Goal: Navigation & Orientation: Find specific page/section

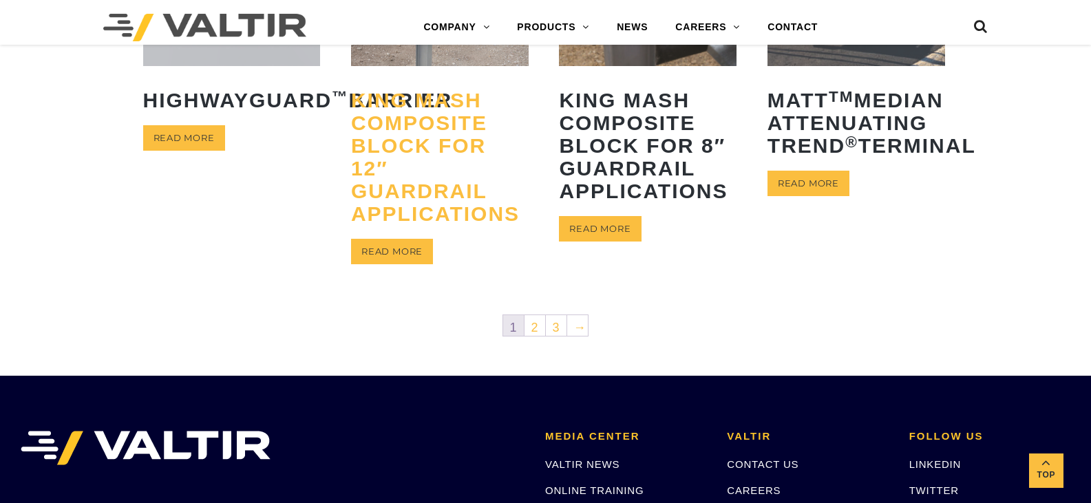
scroll to position [757, 0]
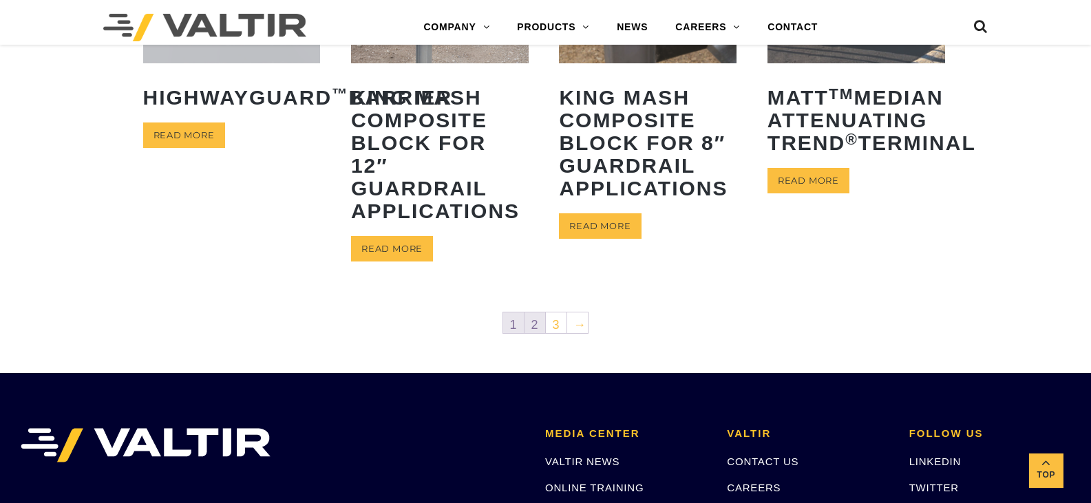
click at [528, 319] on link "2" at bounding box center [534, 322] width 21 height 21
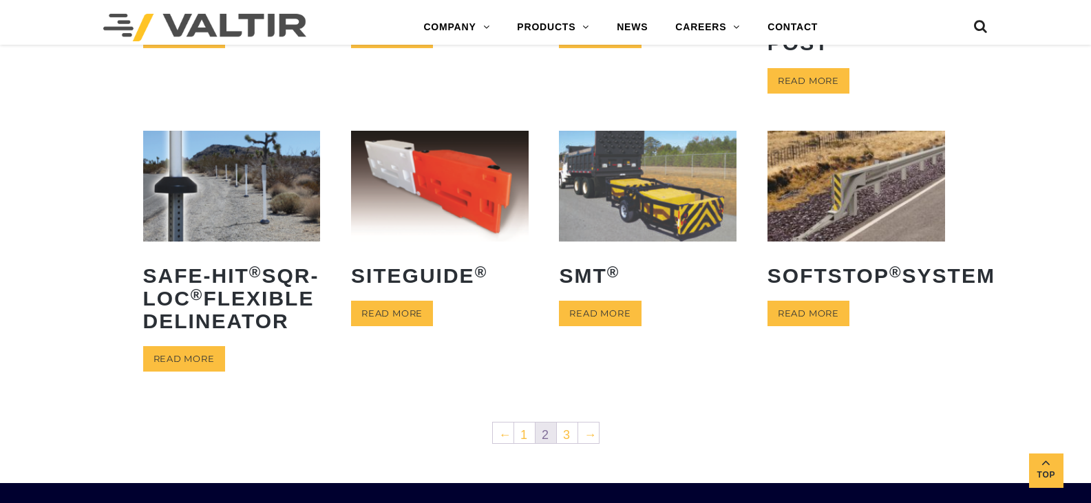
scroll to position [757, 0]
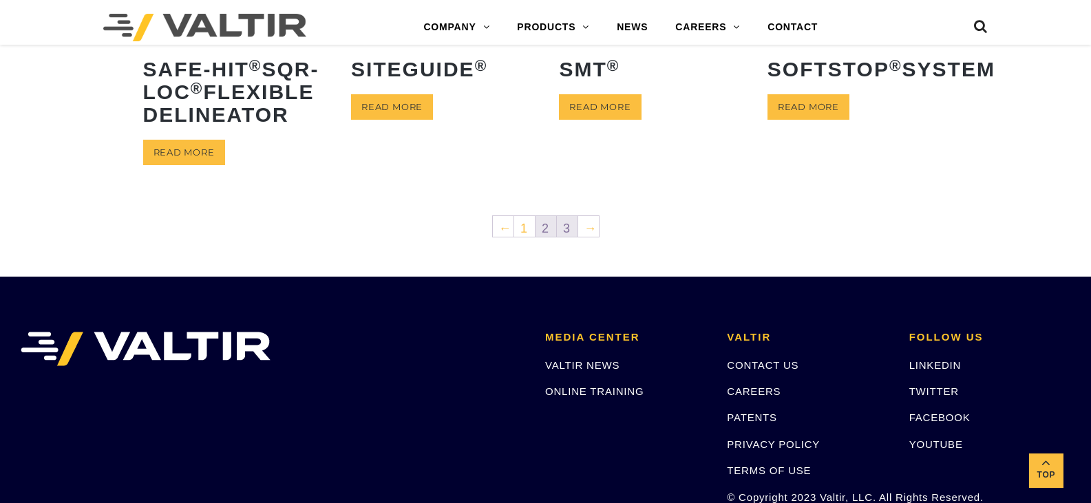
click at [570, 237] on link "3" at bounding box center [567, 226] width 21 height 21
